Goal: Task Accomplishment & Management: Manage account settings

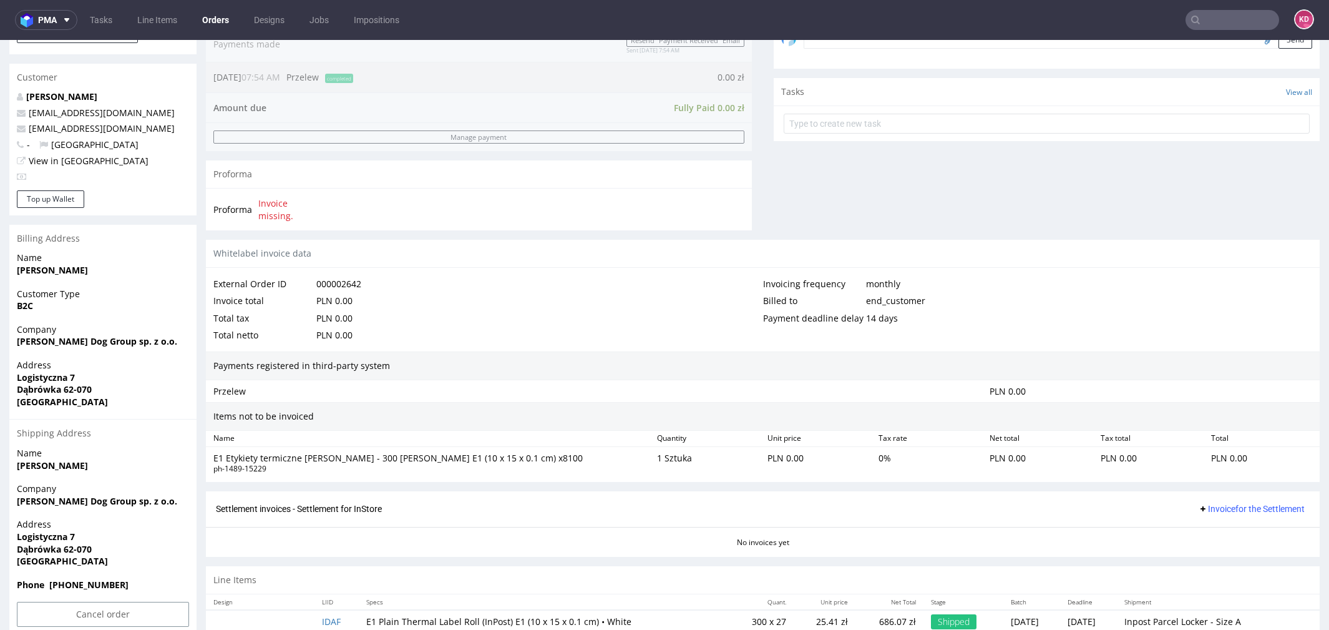
scroll to position [4, 0]
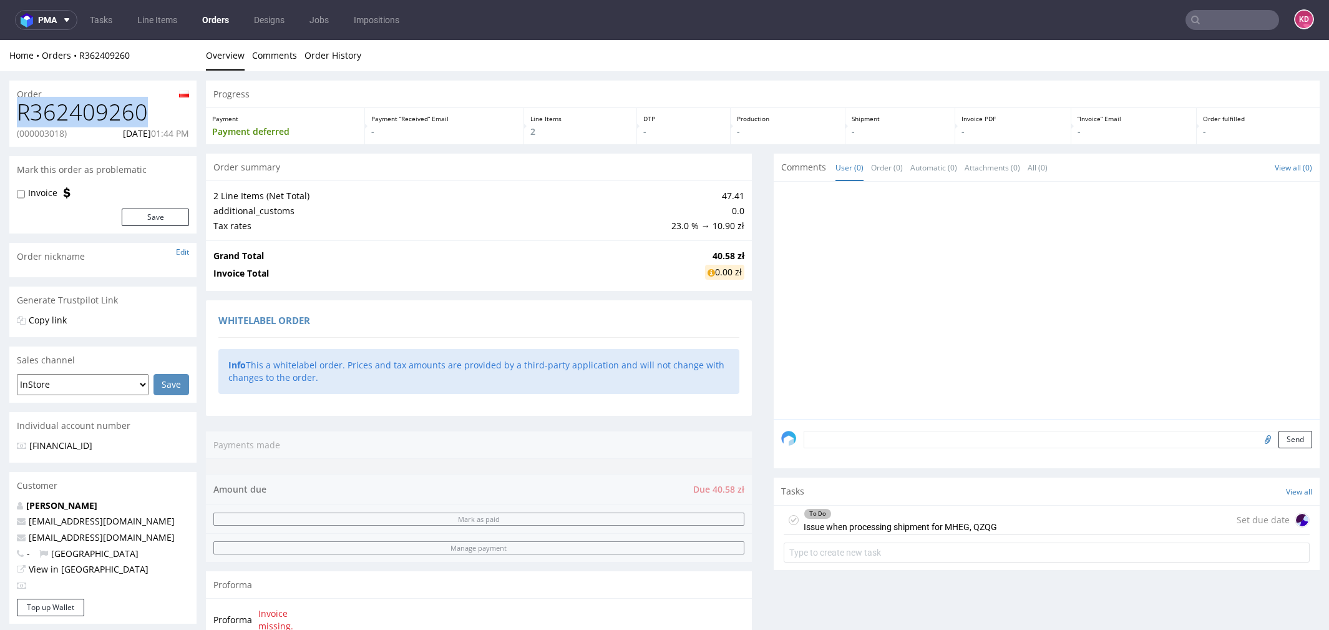
drag, startPoint x: 154, startPoint y: 114, endPoint x: 9, endPoint y: 114, distance: 144.8
click at [9, 114] on div "R362409260 (000003018) 09.10.2025 01:44 PM" at bounding box center [102, 123] width 187 height 47
copy h1 "R362409260"
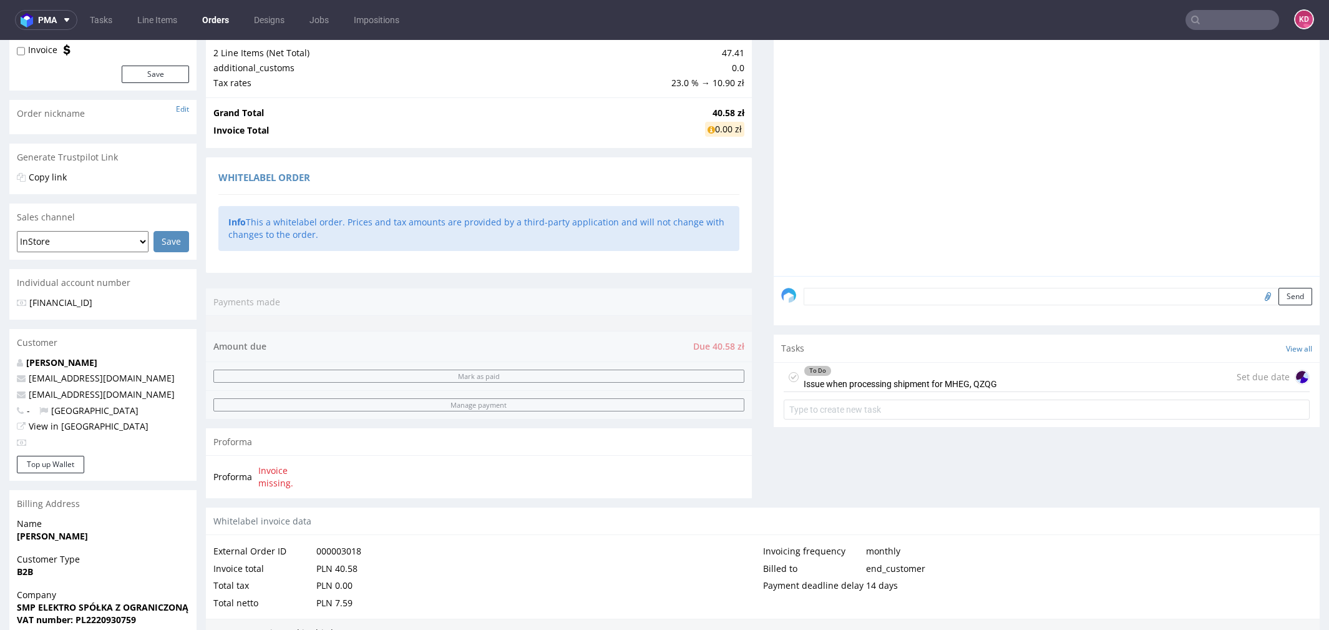
scroll to position [189, 0]
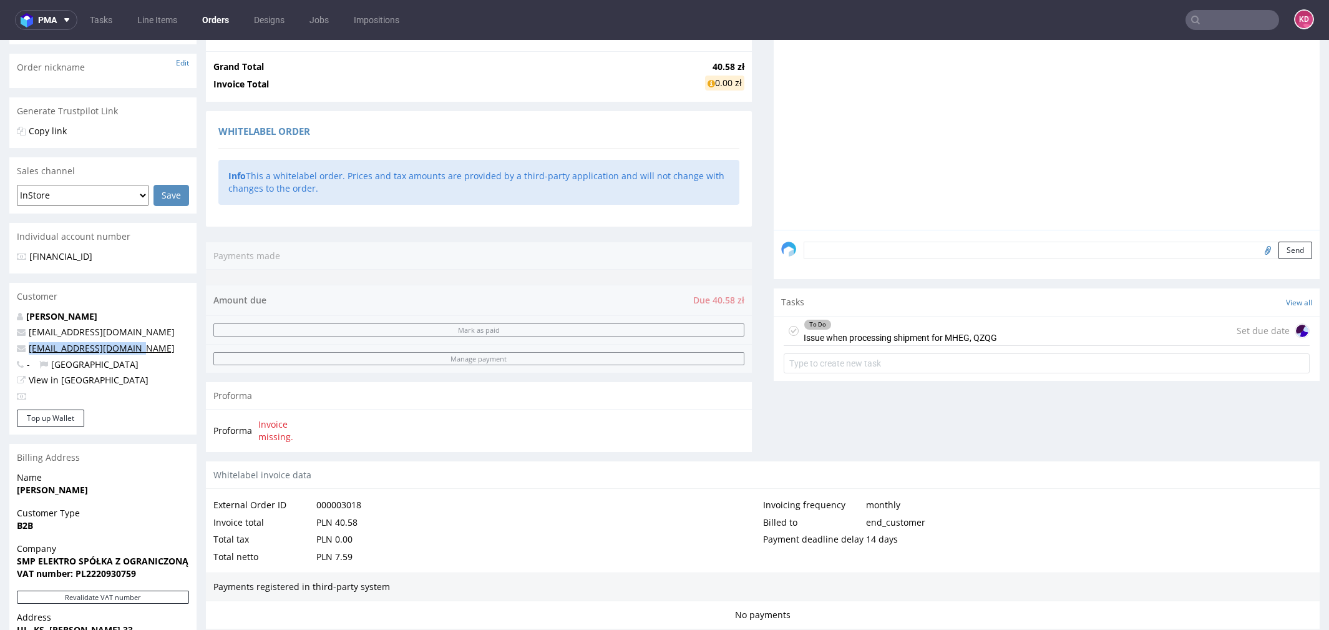
drag, startPoint x: 149, startPoint y: 349, endPoint x: 30, endPoint y: 351, distance: 119.2
click at [29, 351] on p "[EMAIL_ADDRESS][DOMAIN_NAME]" at bounding box center [103, 348] width 172 height 12
copy link "[EMAIL_ADDRESS][DOMAIN_NAME]"
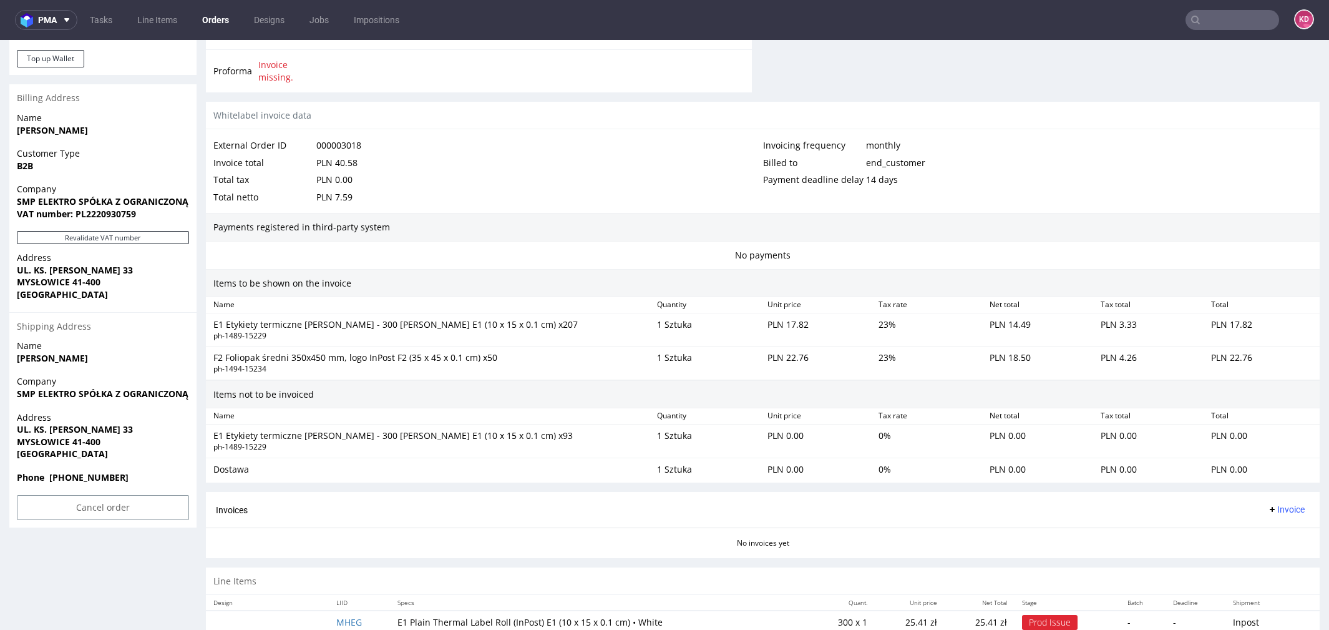
scroll to position [595, 0]
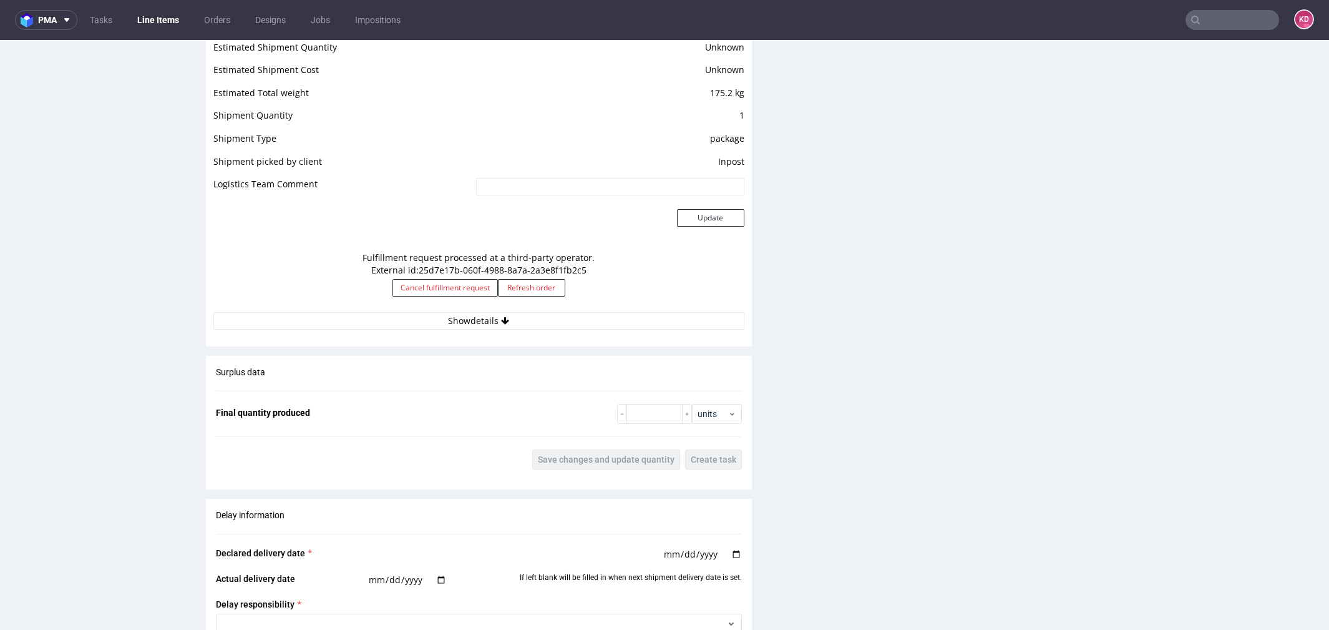
scroll to position [944, 0]
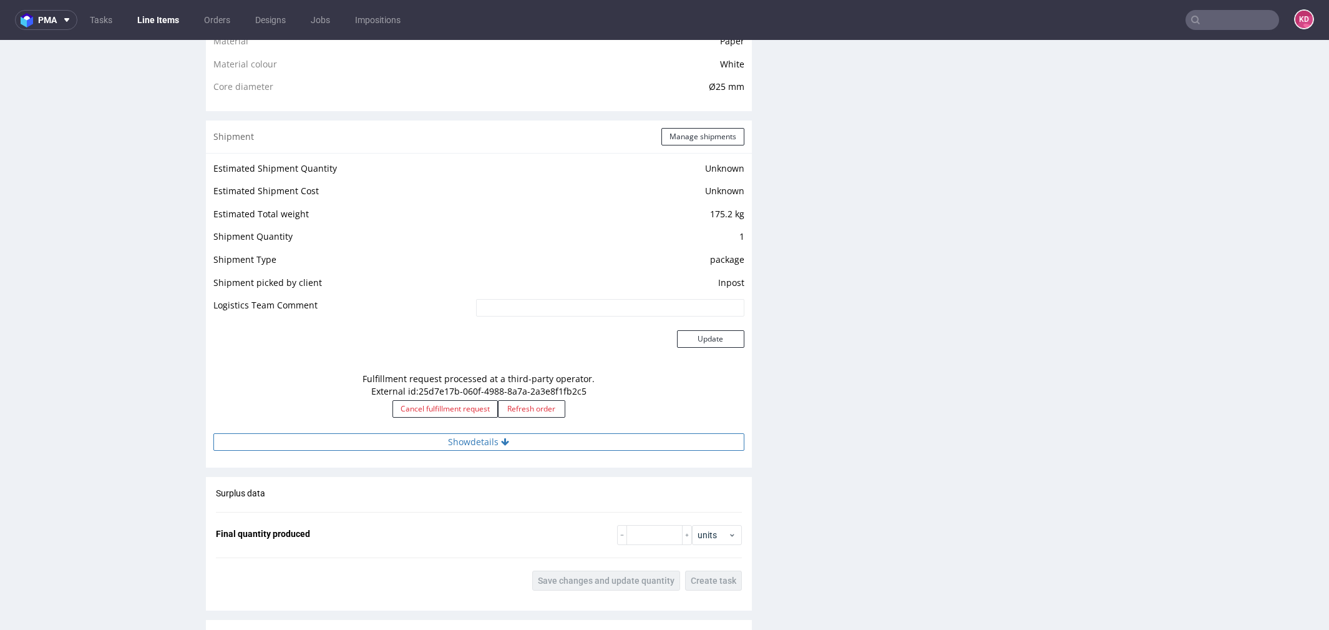
click at [504, 437] on icon at bounding box center [505, 441] width 8 height 9
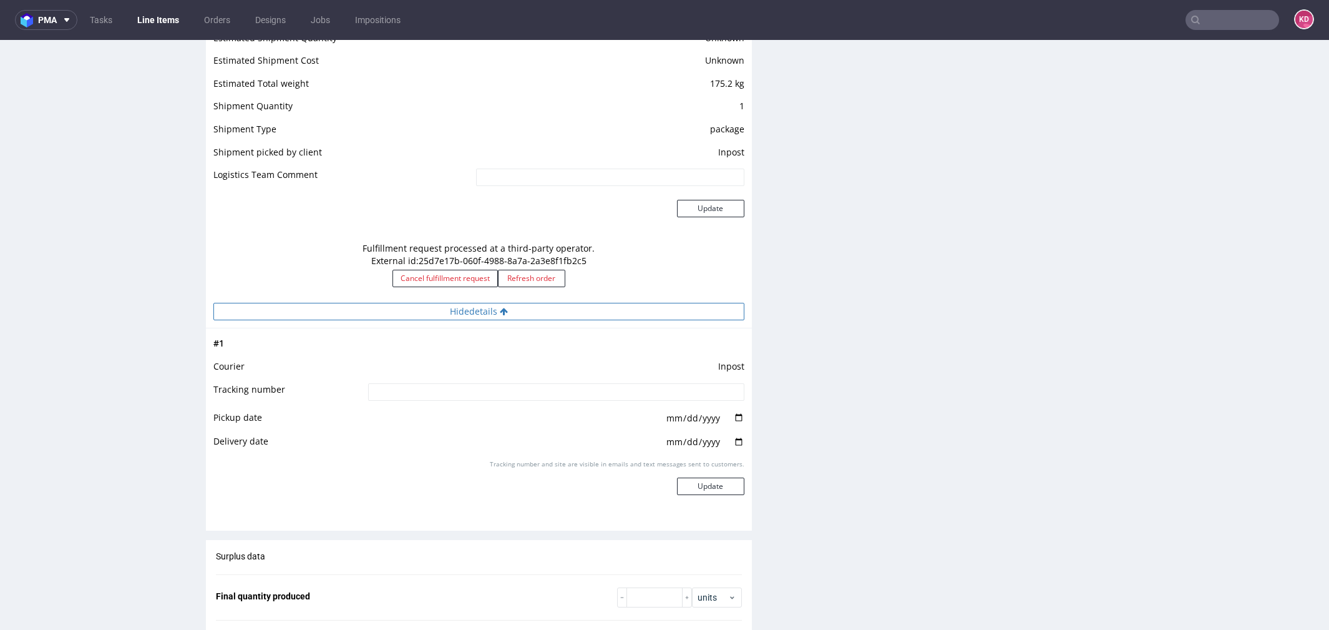
scroll to position [1090, 0]
